Goal: Entertainment & Leisure: Consume media (video, audio)

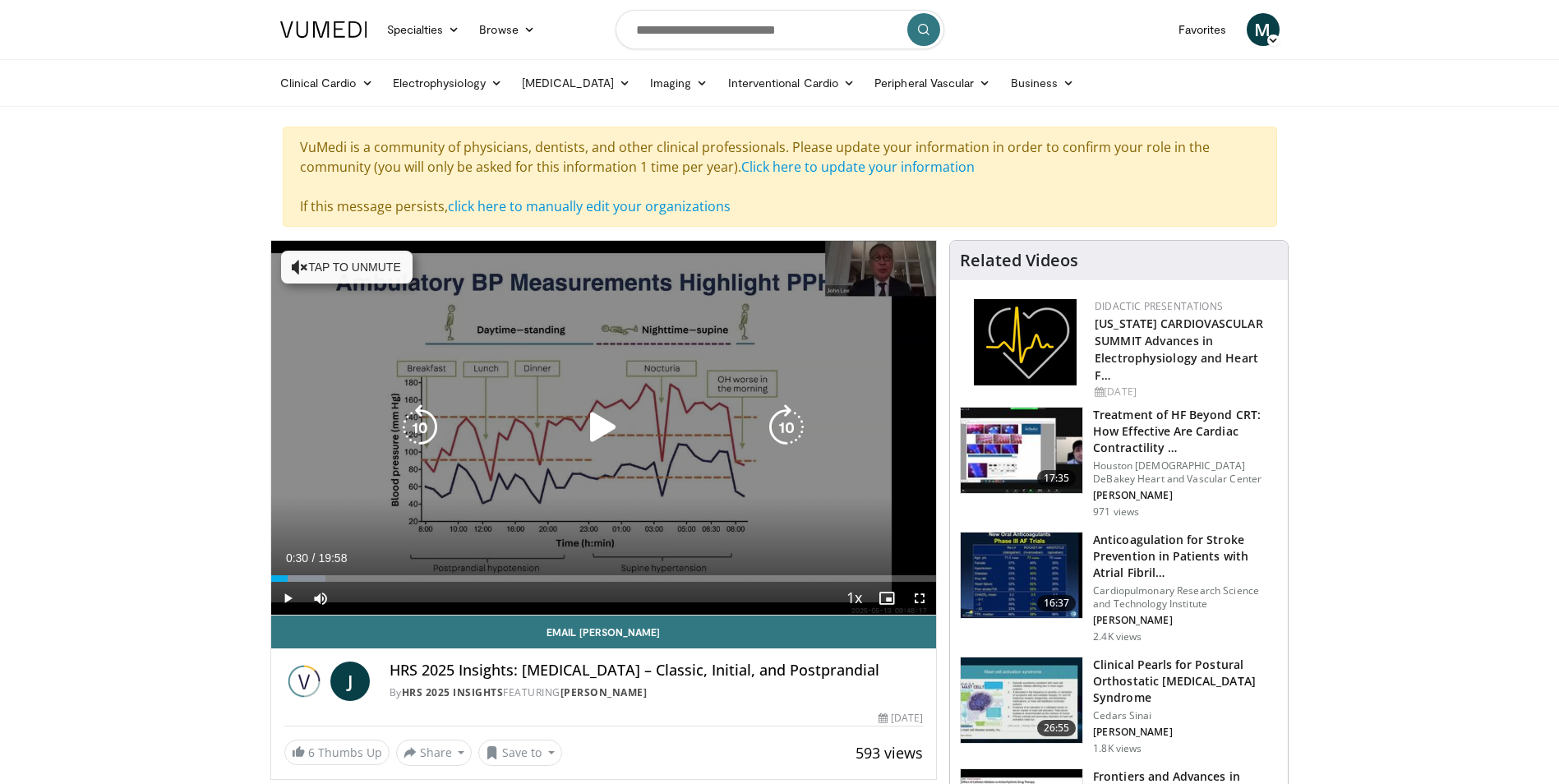
click at [597, 425] on icon "Video Player" at bounding box center [603, 427] width 46 height 46
click at [418, 426] on icon "Video Player" at bounding box center [420, 427] width 46 height 46
click at [420, 427] on icon "Video Player" at bounding box center [420, 427] width 46 height 46
click at [416, 416] on icon "Video Player" at bounding box center [420, 427] width 46 height 46
click at [614, 436] on icon "Video Player" at bounding box center [603, 427] width 46 height 46
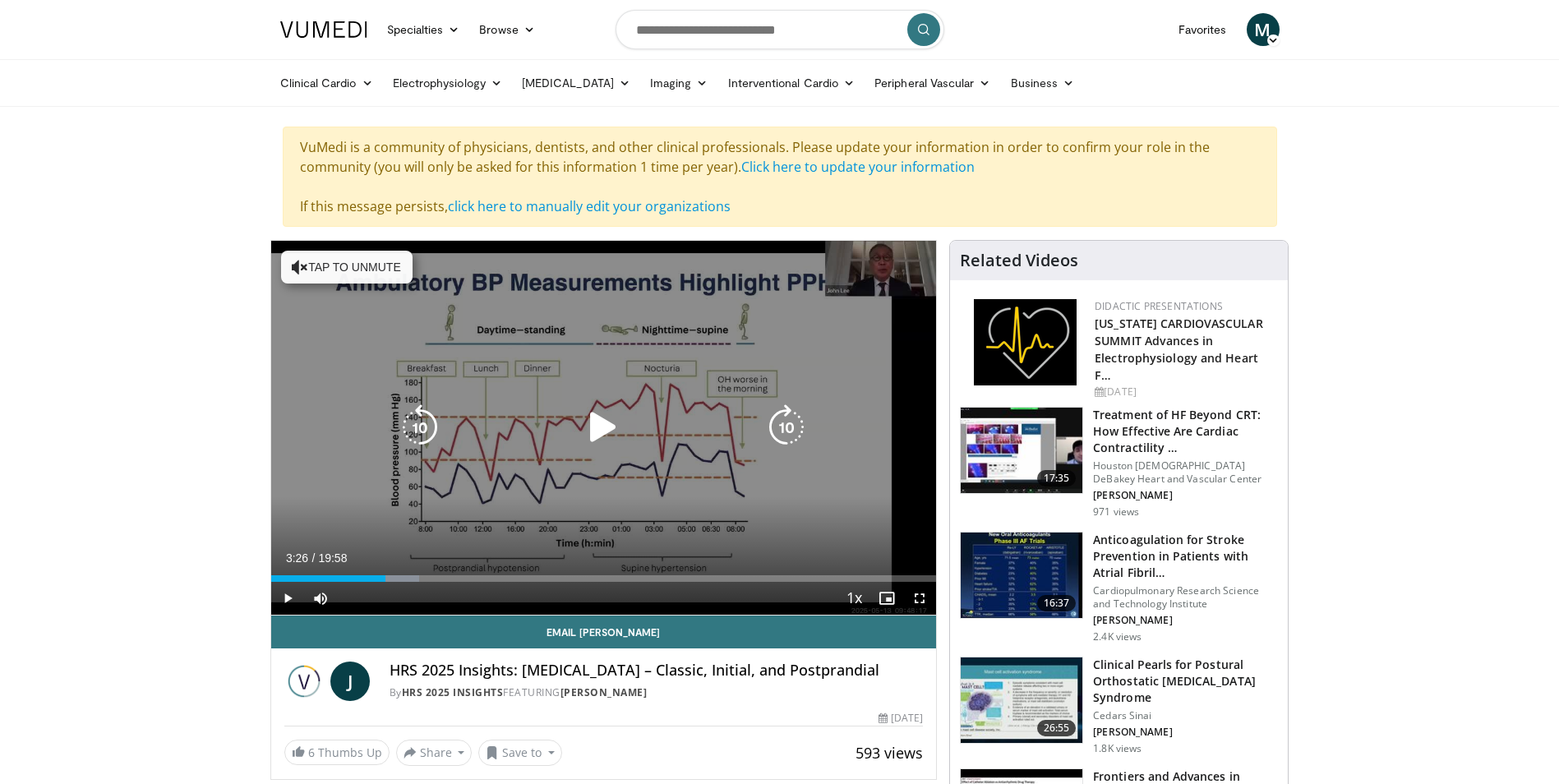
click at [595, 434] on icon "Video Player" at bounding box center [603, 427] width 46 height 46
click at [417, 417] on icon "Video Player" at bounding box center [420, 427] width 46 height 46
click at [417, 424] on icon "Video Player" at bounding box center [420, 427] width 46 height 46
click at [605, 435] on icon "Video Player" at bounding box center [603, 427] width 46 height 46
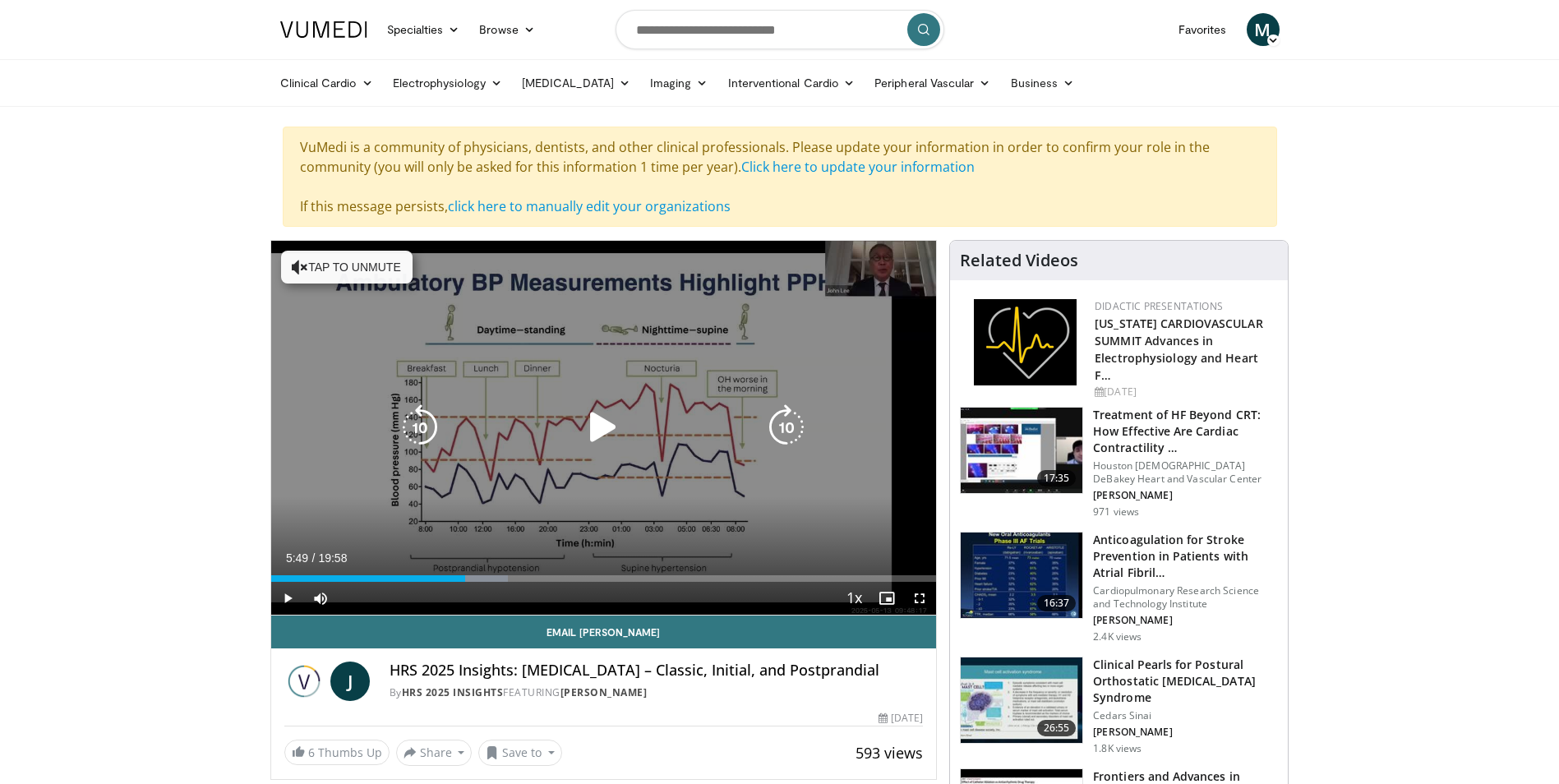
click at [630, 411] on div "30 seconds Tap to unmute" at bounding box center [604, 427] width 665 height 374
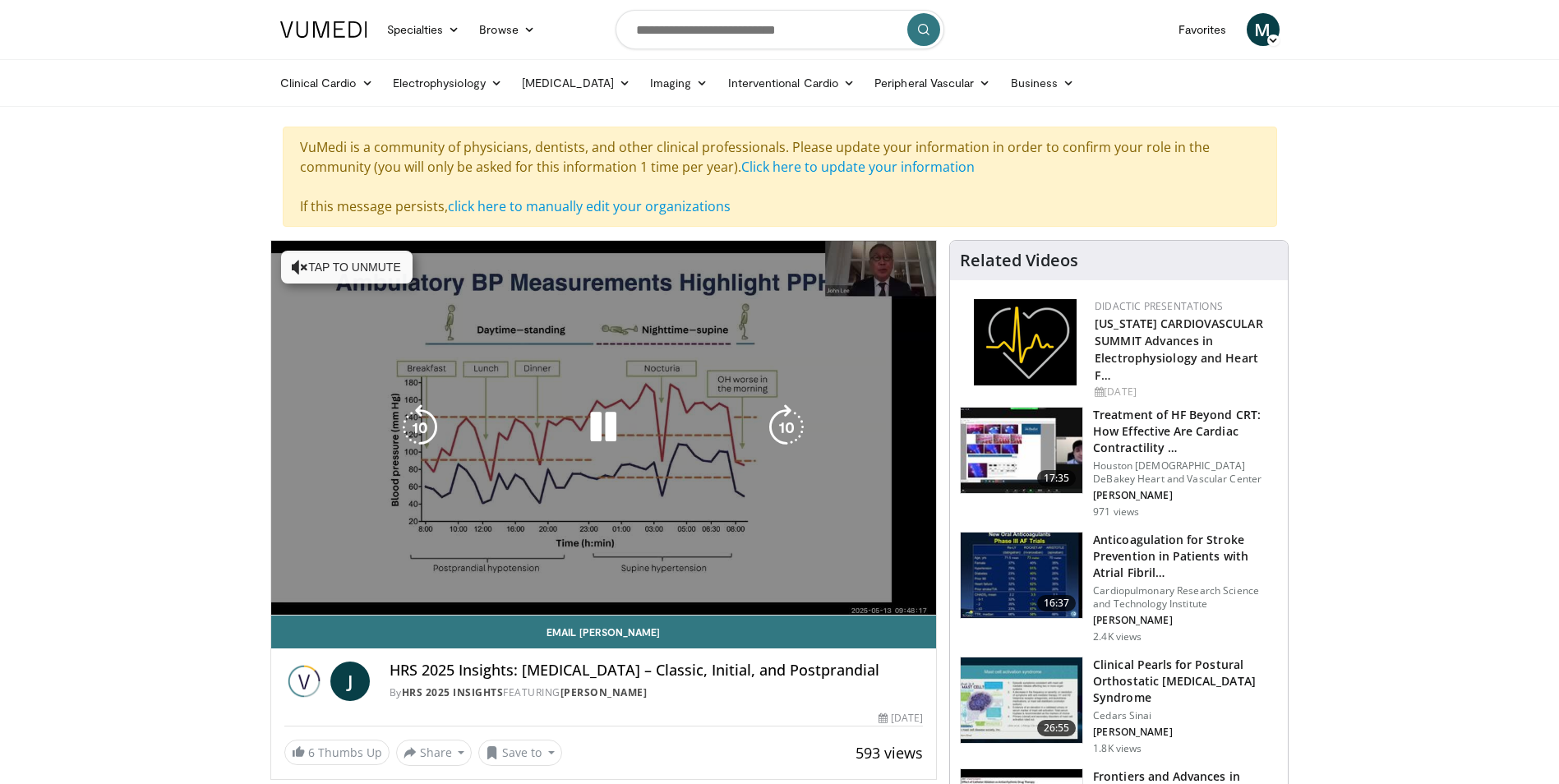
drag, startPoint x: 630, startPoint y: 411, endPoint x: 579, endPoint y: 397, distance: 52.9
click at [579, 397] on div "30 seconds Tap to unmute" at bounding box center [604, 427] width 665 height 374
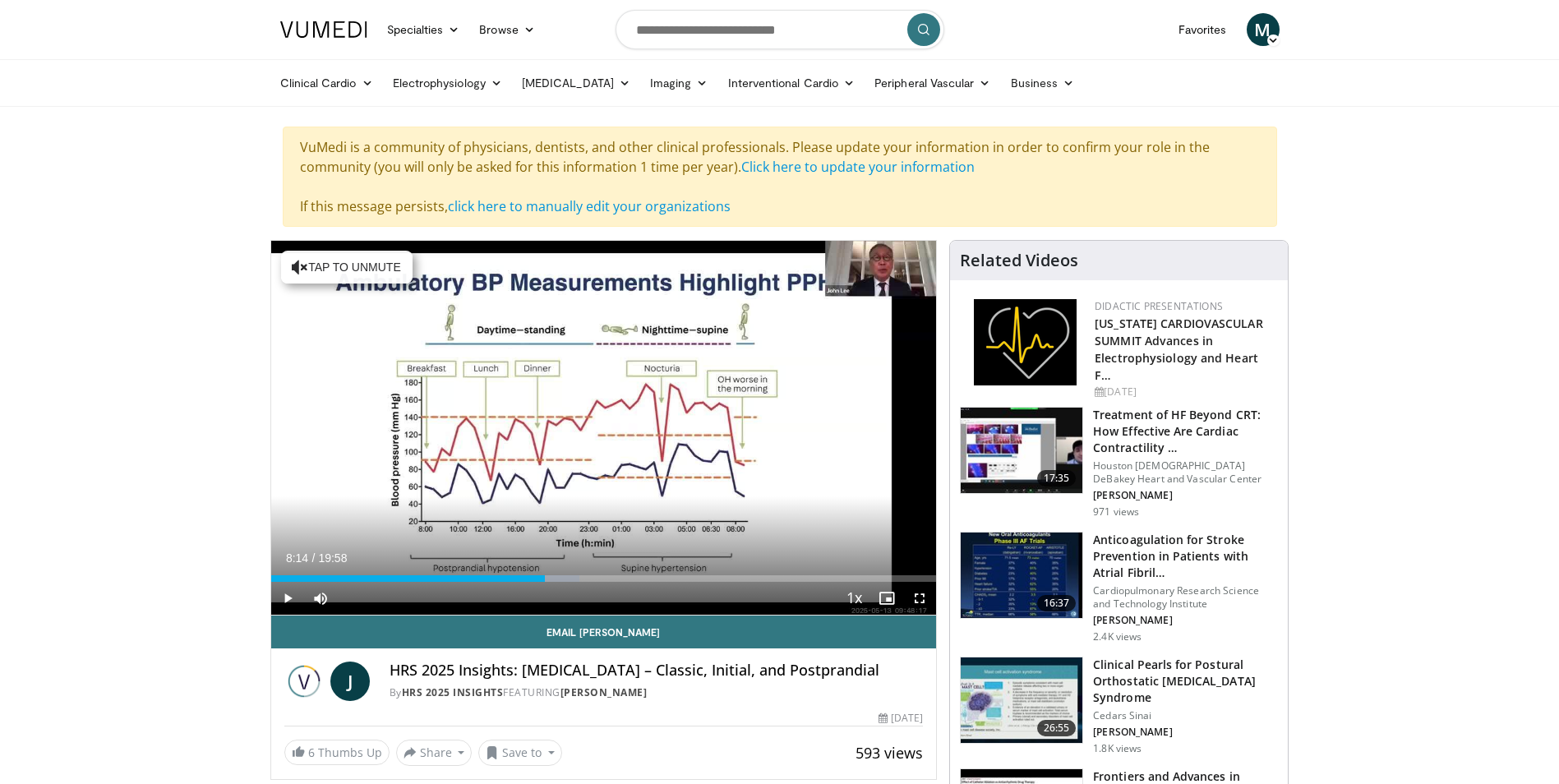
click at [590, 419] on div "30 seconds Tap to unmute" at bounding box center [604, 427] width 665 height 374
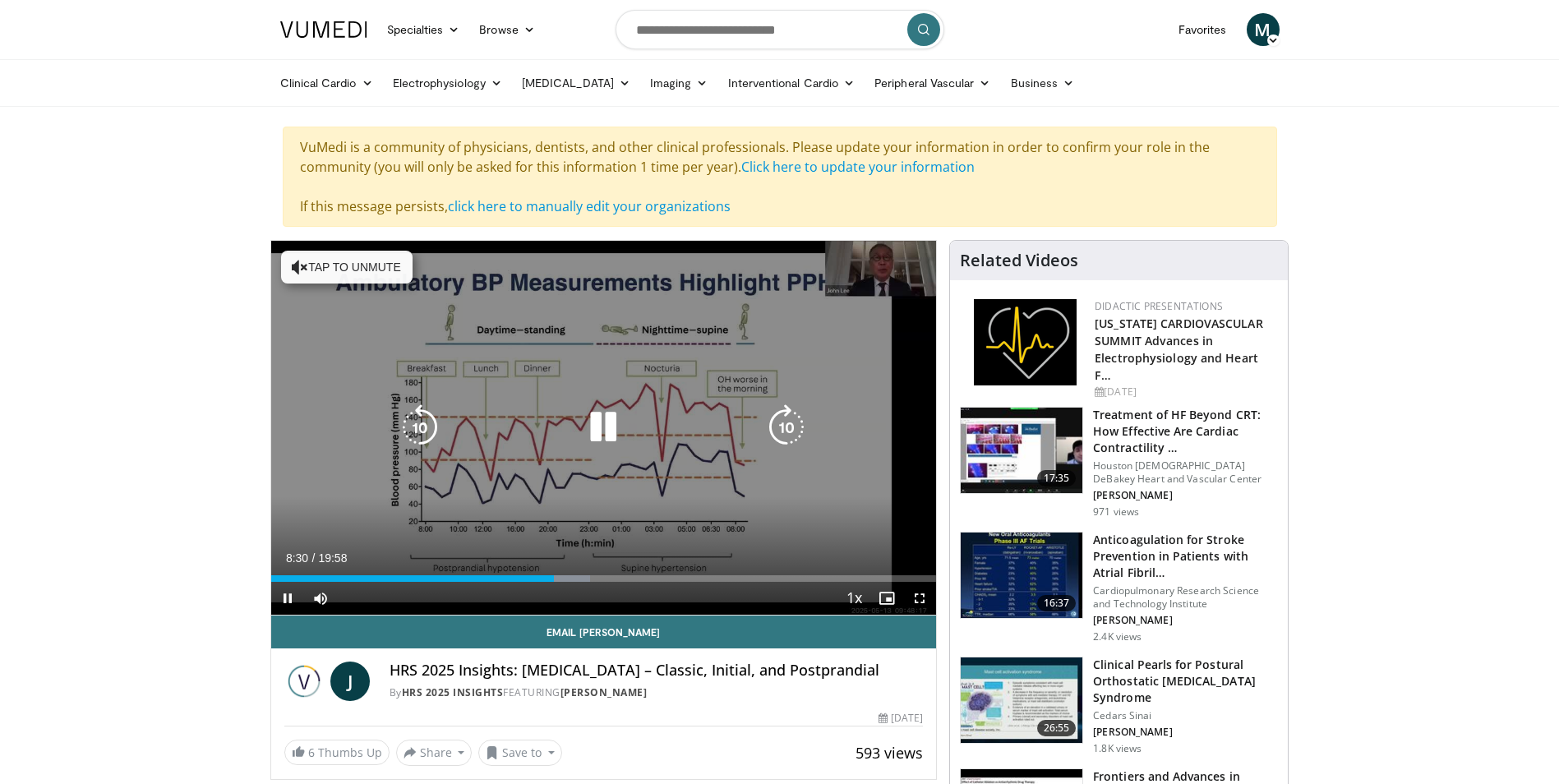
click at [597, 422] on icon "Video Player" at bounding box center [603, 427] width 46 height 46
